Goal: Task Accomplishment & Management: Use online tool/utility

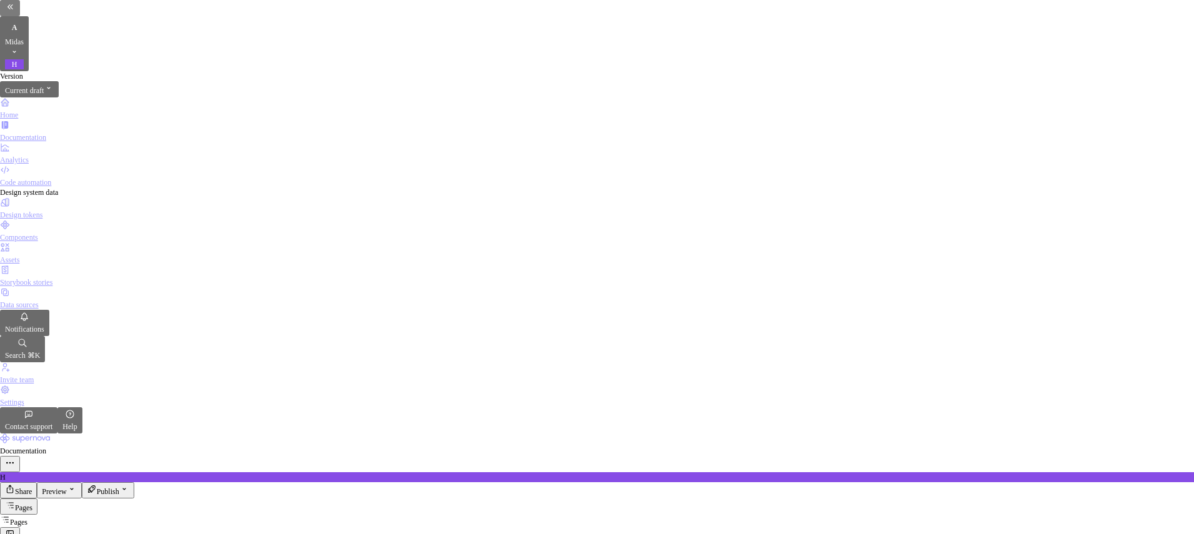
click at [64, 254] on div "Assets" at bounding box center [597, 253] width 1194 height 22
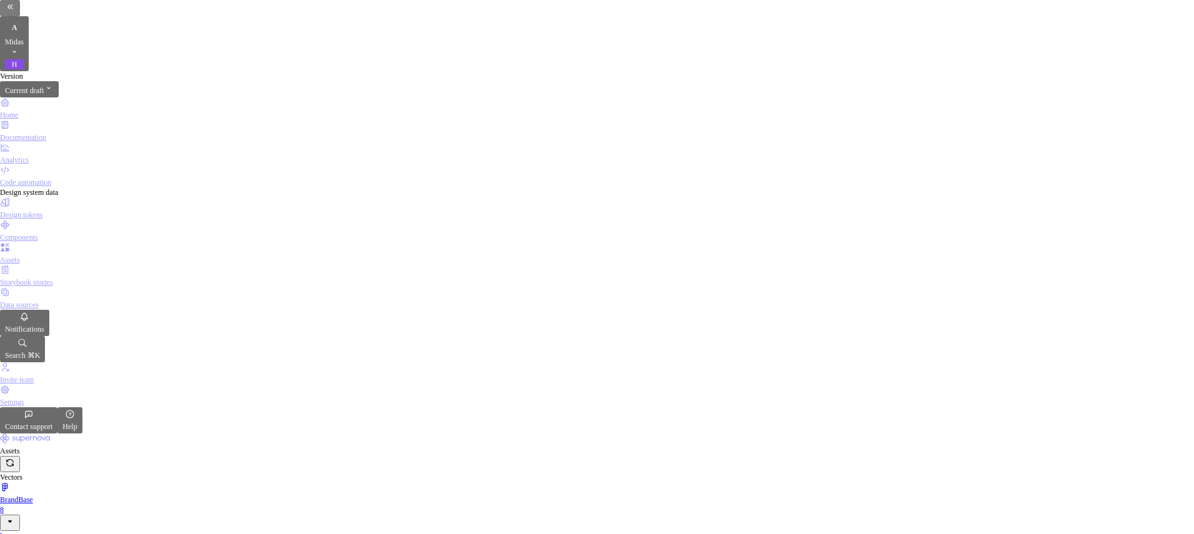
click at [44, 300] on div "Data sources" at bounding box center [597, 305] width 1194 height 10
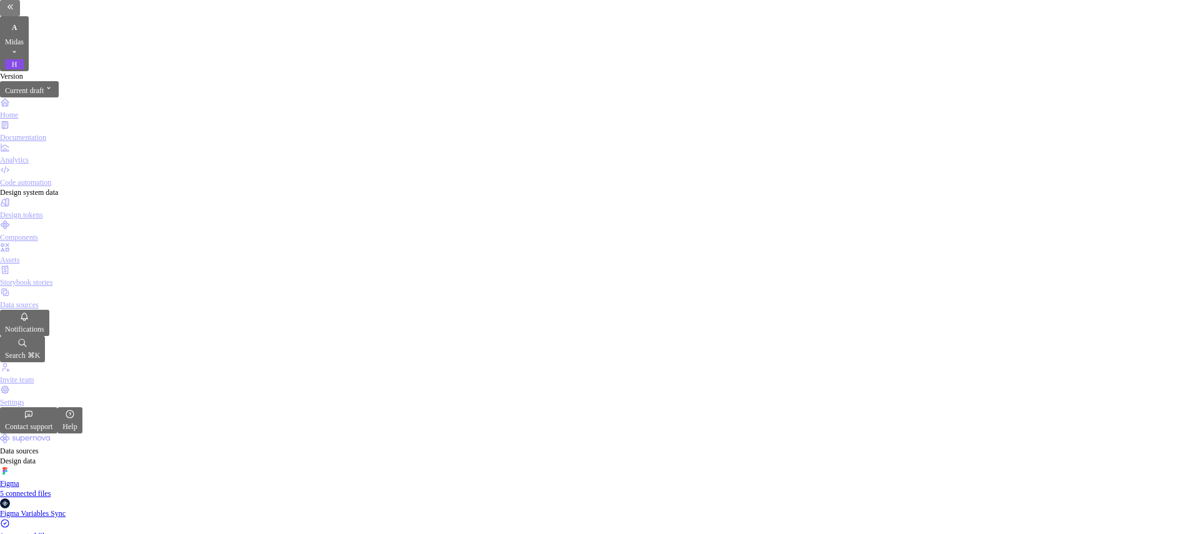
click at [84, 247] on div "Assets" at bounding box center [597, 253] width 1194 height 22
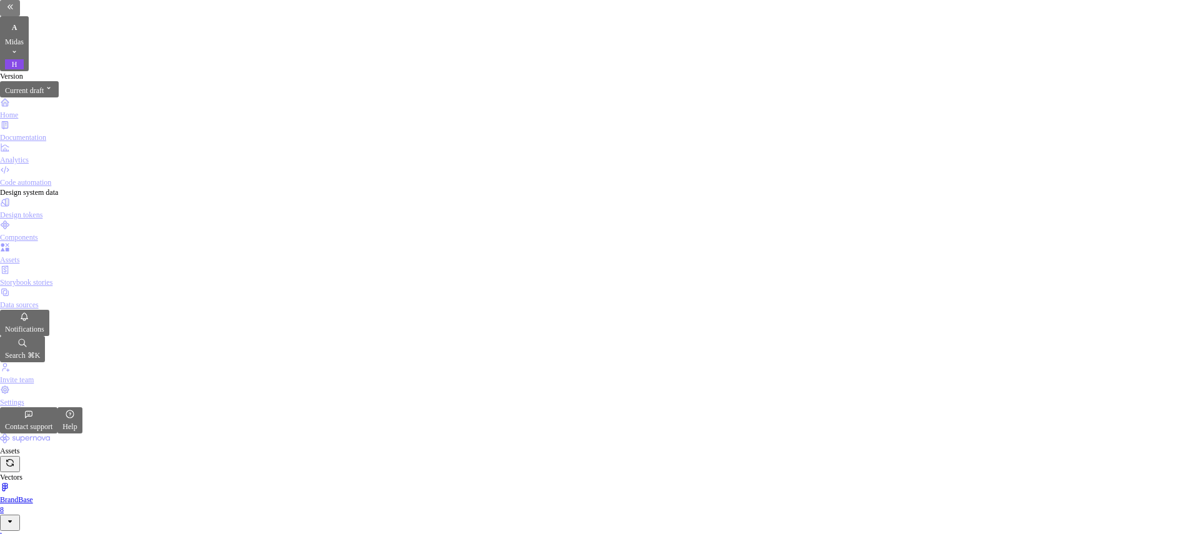
click at [58, 251] on div "Assets" at bounding box center [597, 253] width 1194 height 22
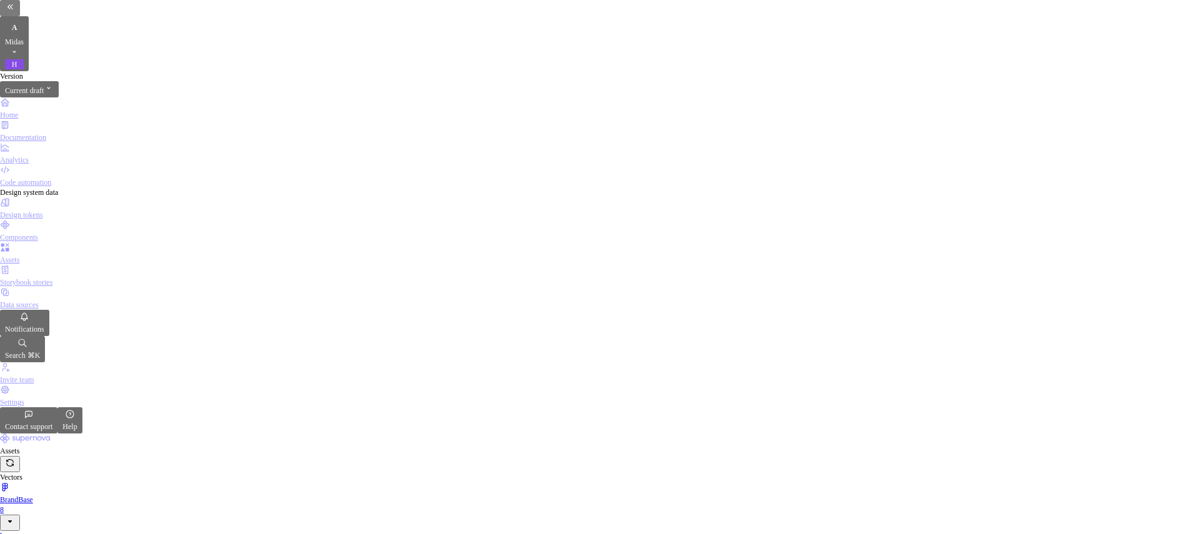
click at [40, 300] on div "Data sources" at bounding box center [597, 305] width 1194 height 10
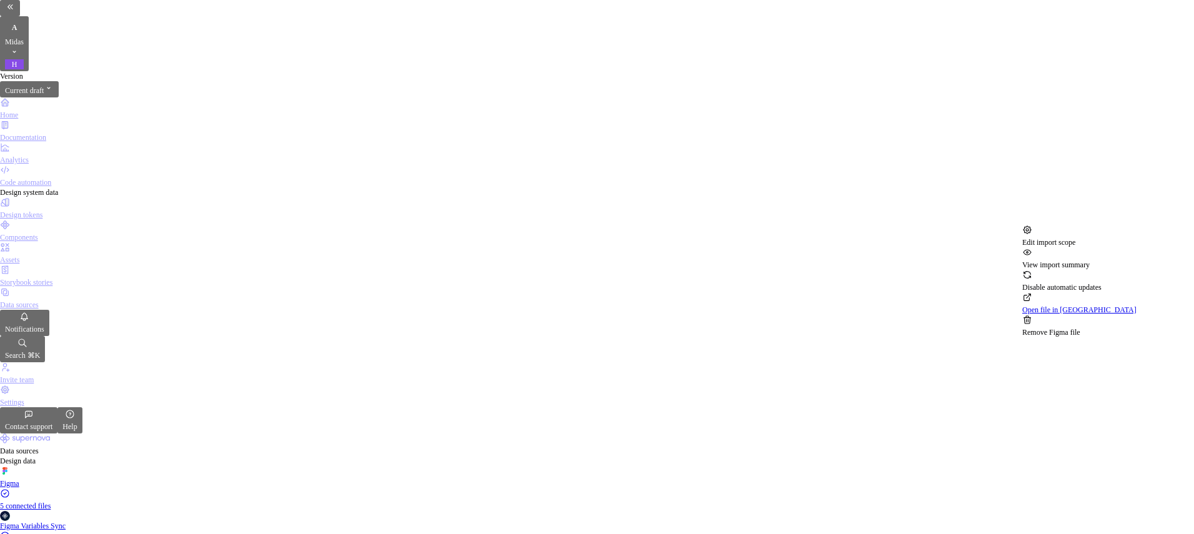
click at [1159, 213] on html "A Midas H Version Current draft Home Documentation Analytics Code automation De…" at bounding box center [597, 267] width 1194 height 534
click at [1133, 239] on div "Edit import scope" at bounding box center [1080, 242] width 114 height 10
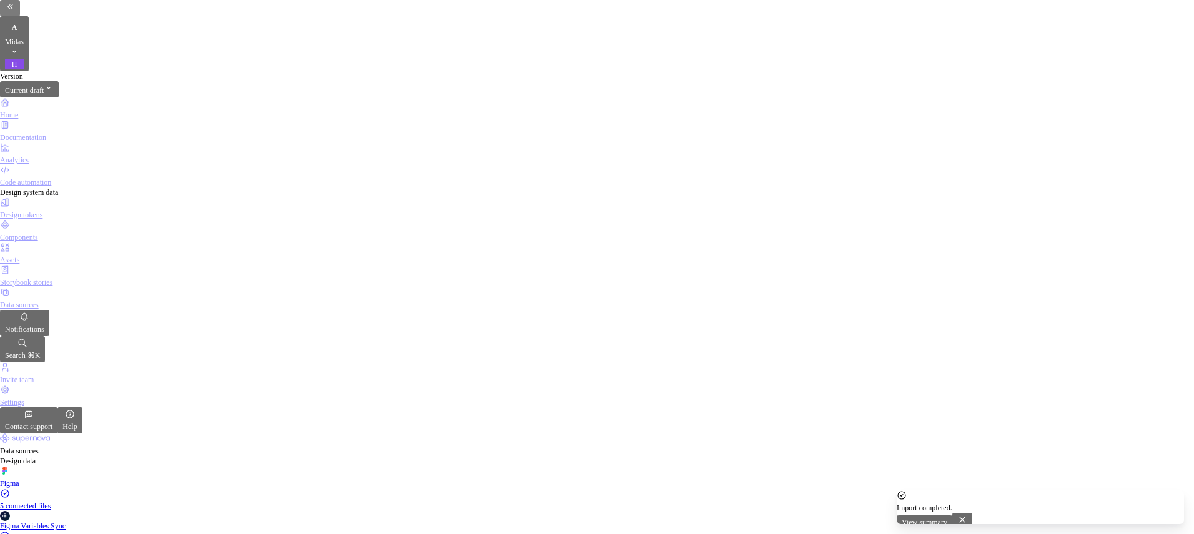
click at [76, 245] on div "Assets" at bounding box center [597, 253] width 1194 height 22
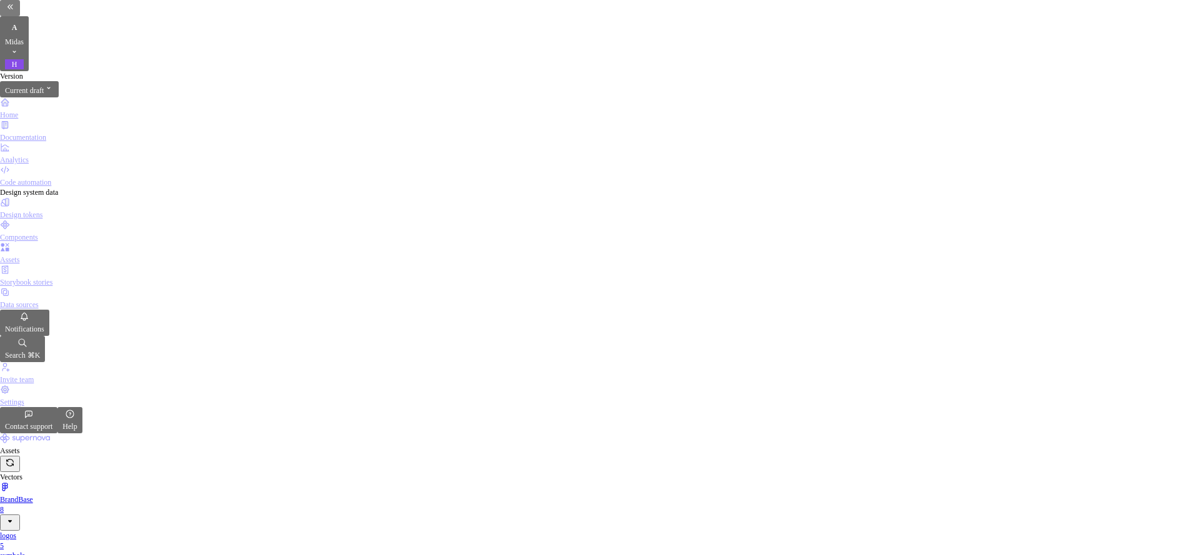
click at [66, 300] on div "Data sources" at bounding box center [597, 305] width 1194 height 10
click at [92, 177] on div "Code automation" at bounding box center [597, 182] width 1194 height 10
